Goal: Information Seeking & Learning: Learn about a topic

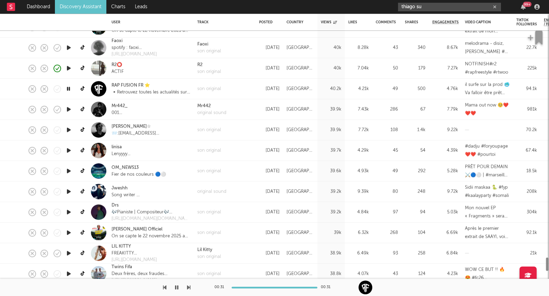
click at [428, 4] on input "thiago su" at bounding box center [449, 7] width 103 height 9
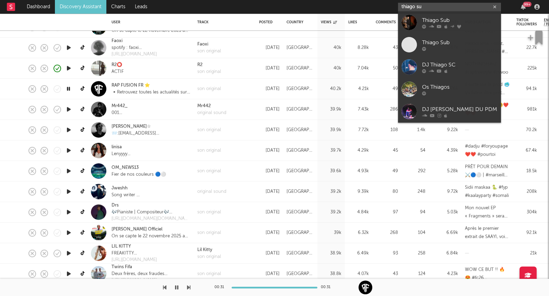
click at [431, 5] on input "thiago su" at bounding box center [449, 7] width 103 height 9
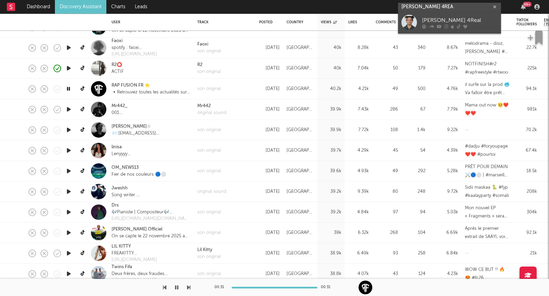
type input "[PERSON_NAME] 4REA"
click at [460, 19] on div "[PERSON_NAME] 4Real" at bounding box center [459, 20] width 75 height 8
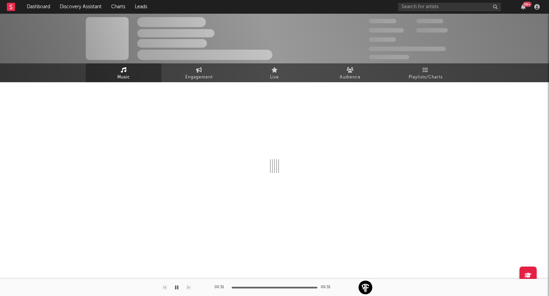
select select "6m"
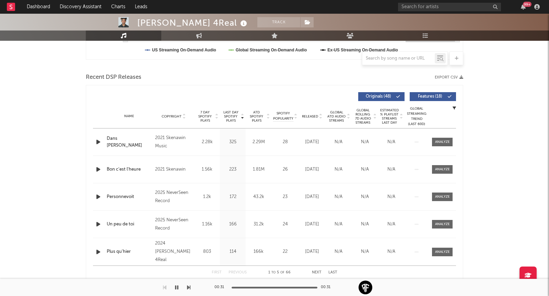
scroll to position [215, 0]
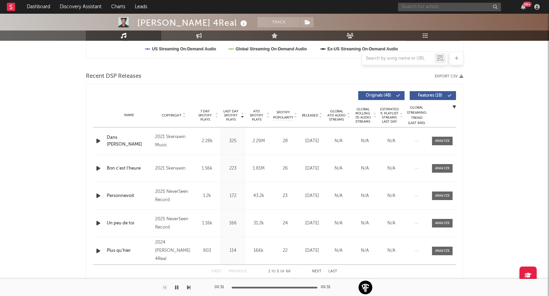
click at [426, 10] on input "text" at bounding box center [449, 7] width 103 height 9
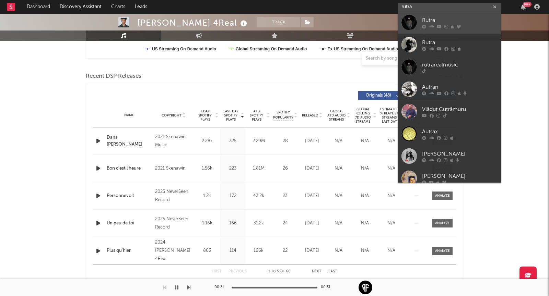
type input "rutra"
click at [437, 20] on div "Rutra" at bounding box center [459, 20] width 75 height 8
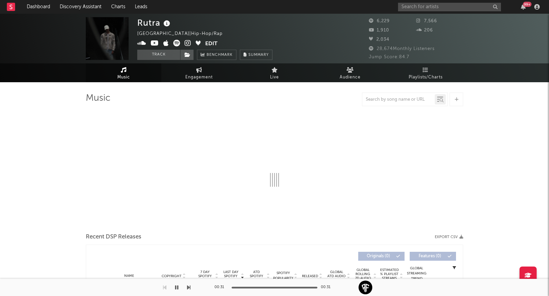
select select "1w"
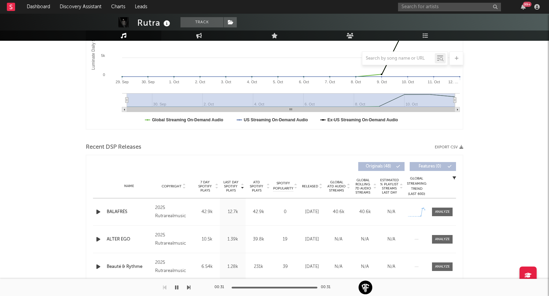
scroll to position [155, 0]
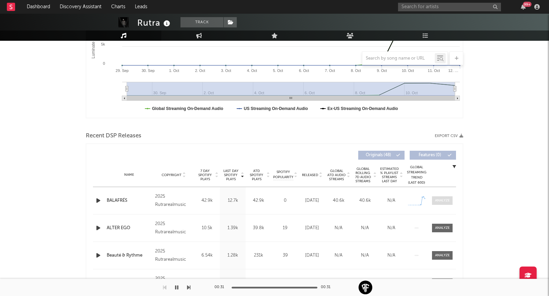
click at [443, 199] on div at bounding box center [442, 200] width 15 height 5
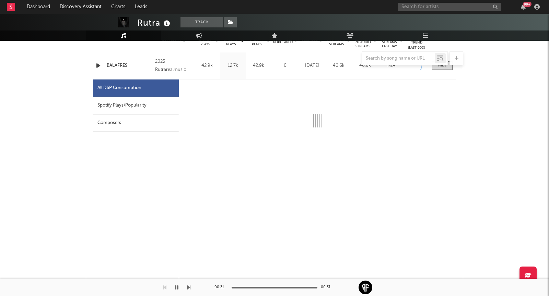
select select "1w"
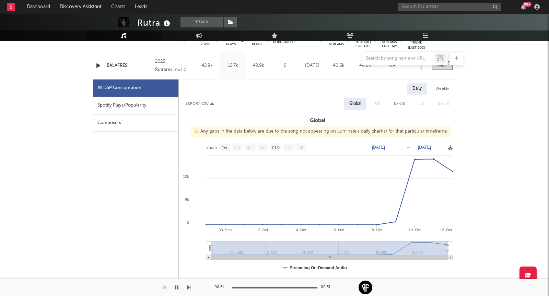
scroll to position [291, 0]
click at [138, 108] on div "Spotify Plays/Popularity" at bounding box center [135, 105] width 85 height 17
select select "1w"
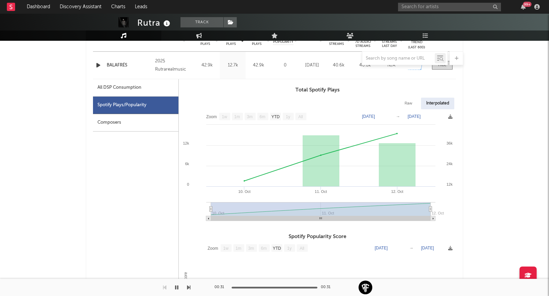
click at [441, 2] on div "99 +" at bounding box center [470, 7] width 144 height 14
click at [428, 12] on div "99 +" at bounding box center [470, 7] width 144 height 14
click at [432, 5] on input "text" at bounding box center [449, 7] width 103 height 9
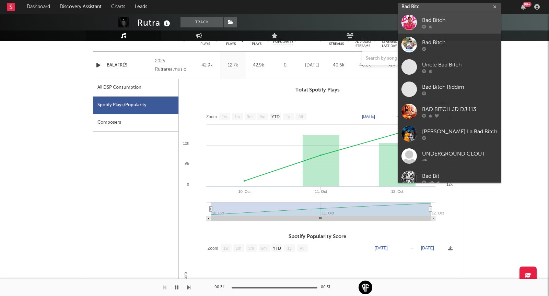
type input "Bad Bitc"
click at [449, 22] on div "Bad Bitch" at bounding box center [459, 20] width 75 height 8
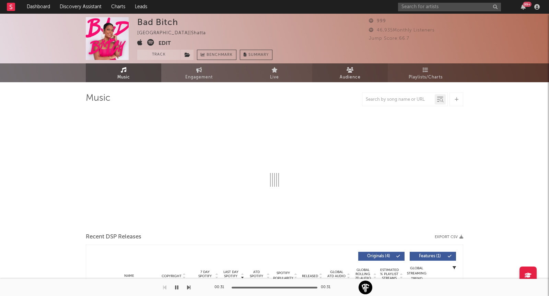
select select "1w"
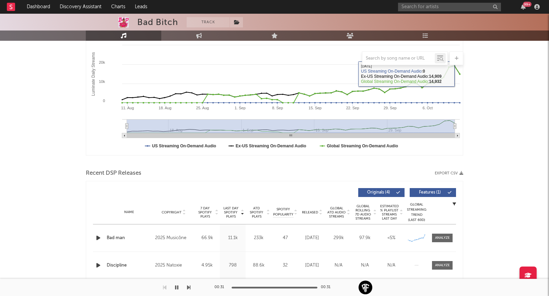
scroll to position [223, 0]
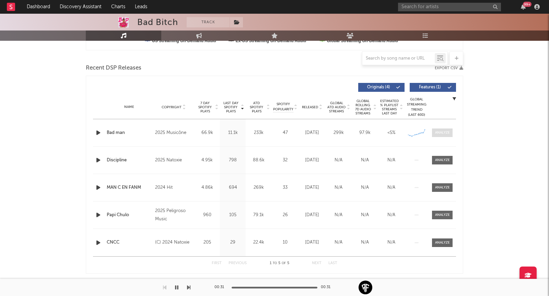
click at [441, 133] on div at bounding box center [442, 132] width 15 height 5
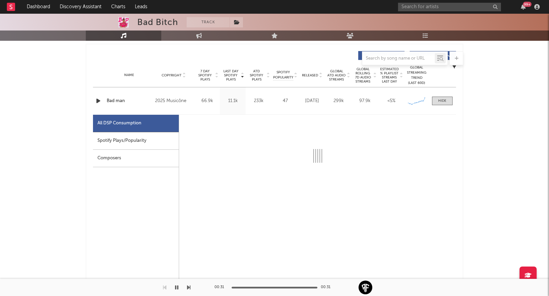
scroll to position [262, 0]
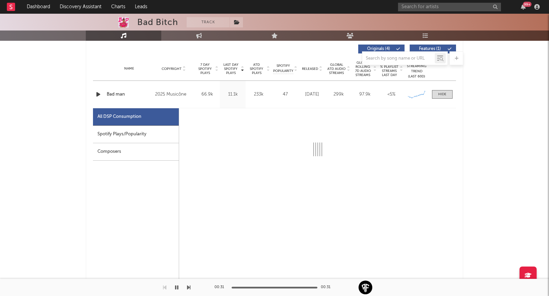
select select "1w"
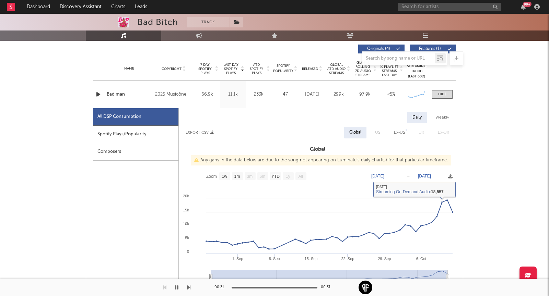
click at [134, 132] on div "Spotify Plays/Popularity" at bounding box center [135, 134] width 85 height 17
select select "1w"
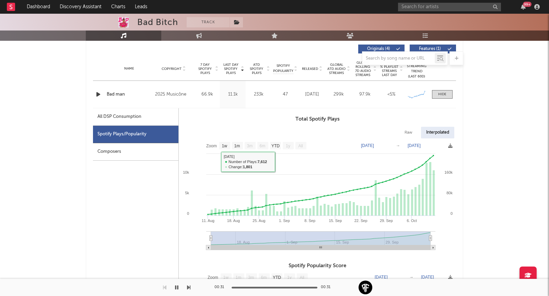
click at [33, 178] on div "Bad Bitch Track [GEOGRAPHIC_DATA] | Shatta Edit Track Benchmark Summary 999 46,…" at bounding box center [274, 299] width 549 height 1095
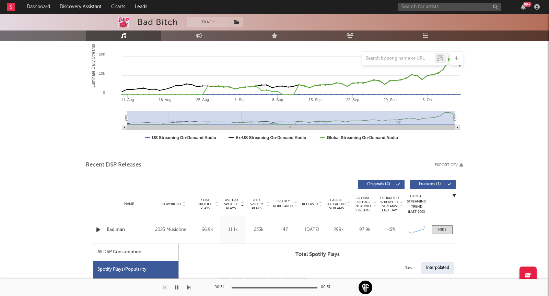
scroll to position [125, 0]
